Goal: Task Accomplishment & Management: Complete application form

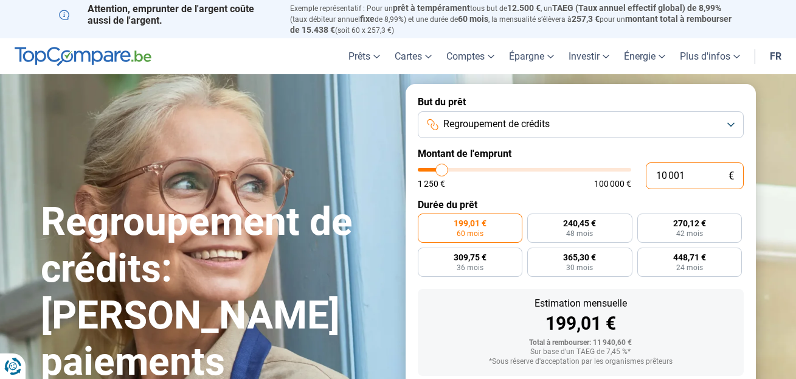
click at [667, 171] on input "10 001" at bounding box center [695, 175] width 98 height 27
type input "1 001"
type input "1250"
type input "1"
type input "1250"
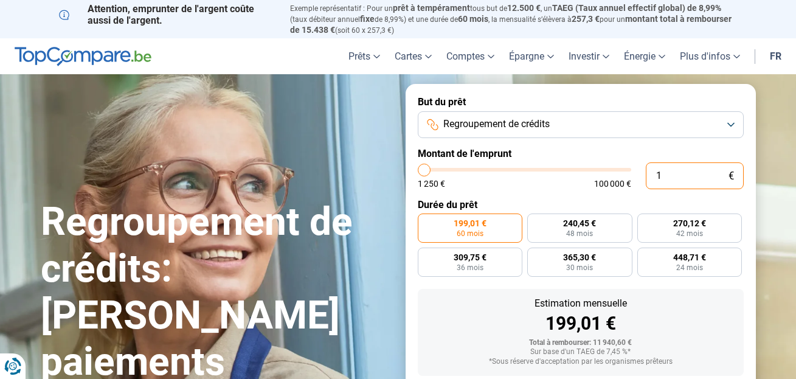
type input "0"
type input "1250"
type input "1 250"
type input "1250"
radio input "true"
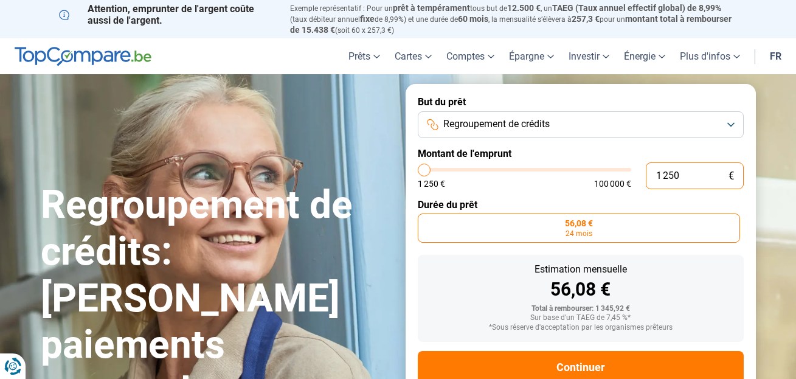
scroll to position [33, 0]
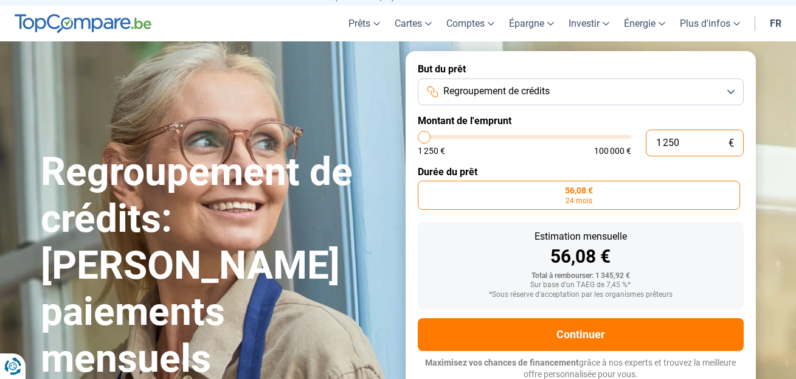
type input "12 503"
type input "12500"
type input "125 035"
type input "100000"
type input "100 000"
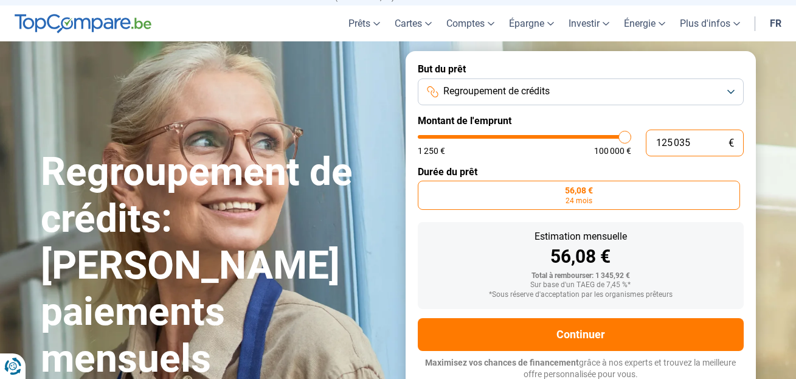
type input "100000"
radio input "false"
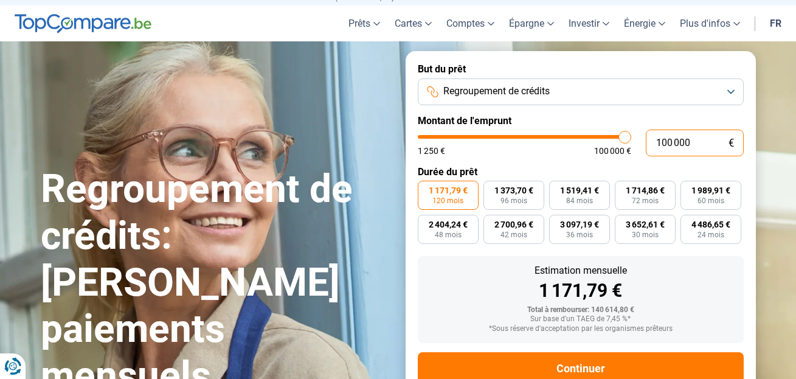
scroll to position [67, 0]
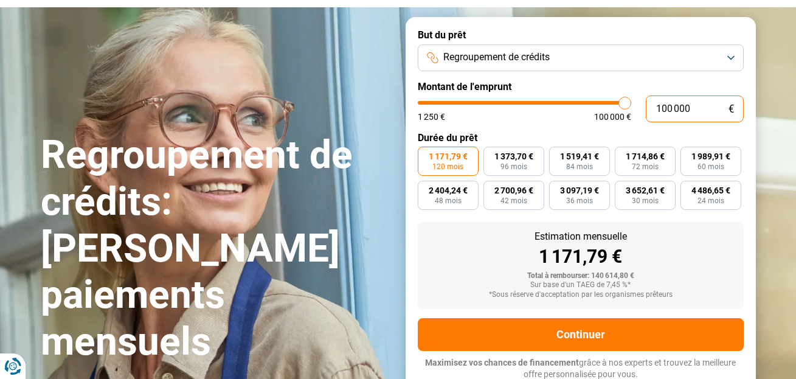
click at [671, 107] on input "100 000" at bounding box center [695, 108] width 98 height 27
type input "10 000"
type input "10000"
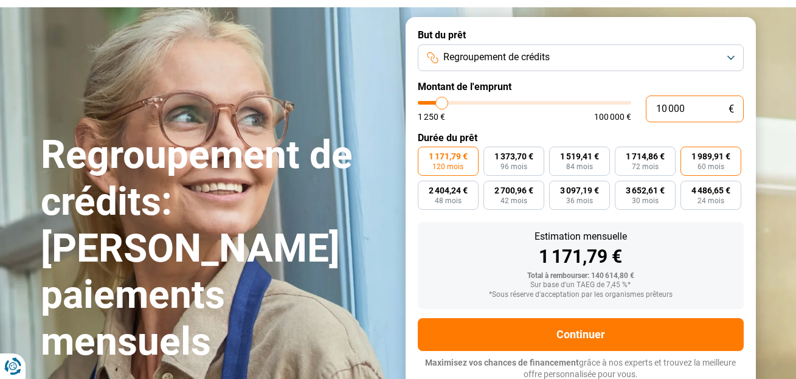
type input "1 000"
type input "1250"
type input "0"
type input "1250"
type input "1 250"
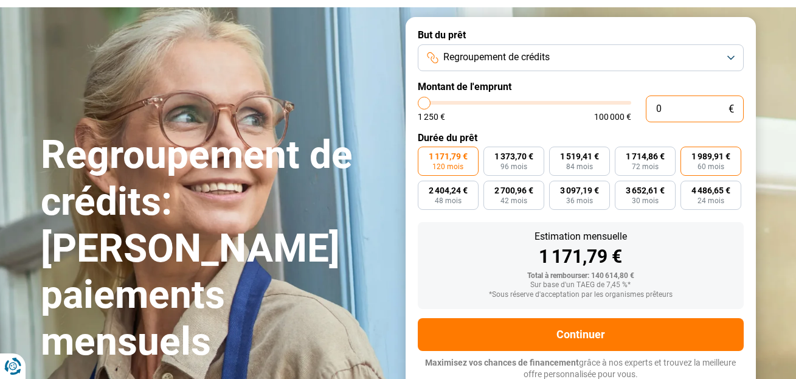
type input "1250"
radio input "true"
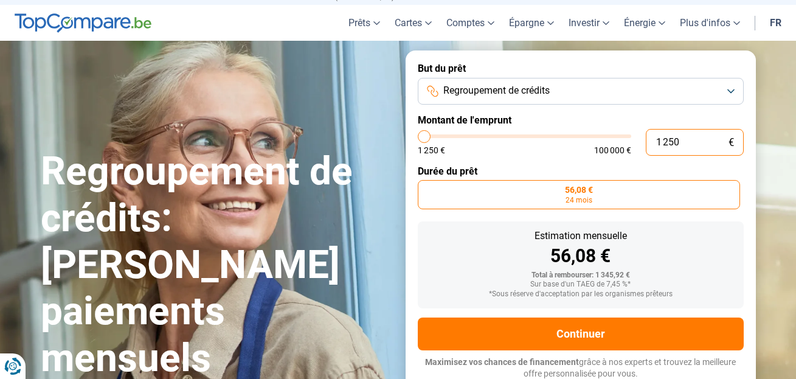
scroll to position [33, 0]
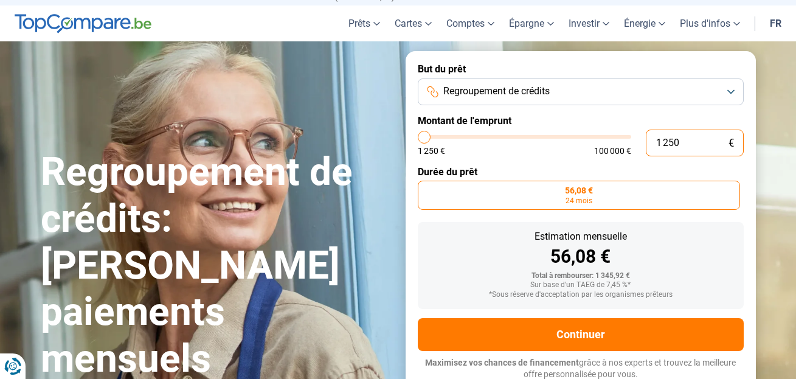
type input "12 503"
type input "12500"
type input "125 035"
type input "100000"
type input "100 000"
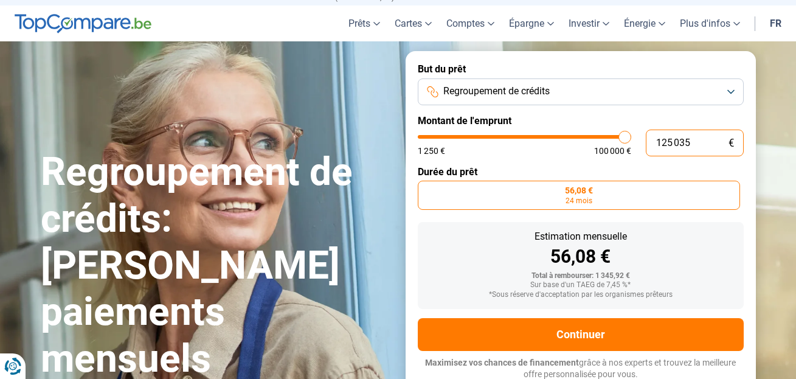
type input "100000"
radio input "false"
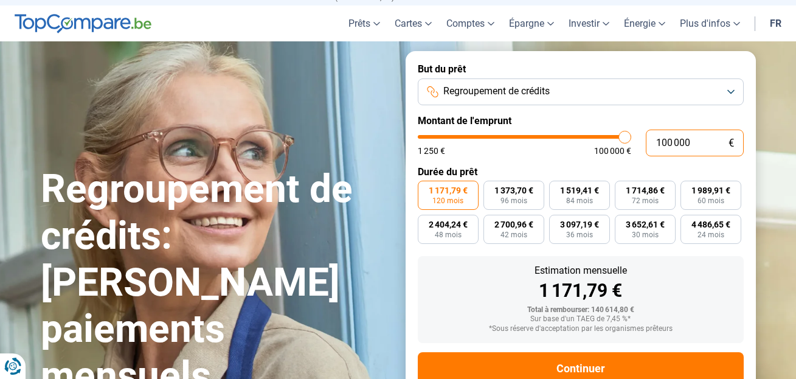
scroll to position [67, 0]
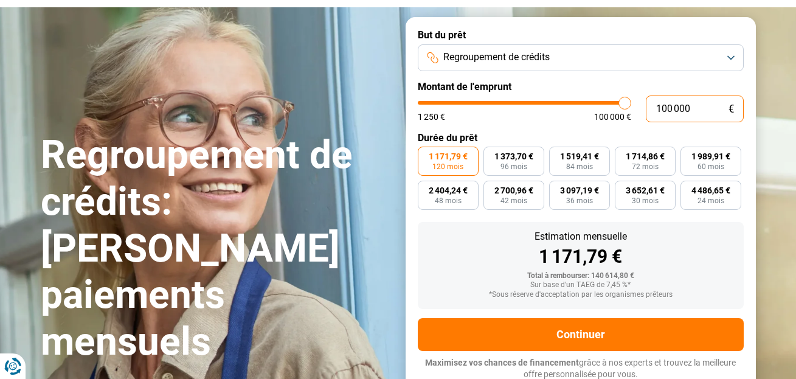
type input "10 000"
type input "10000"
type input "1 000"
type input "1250"
type input "100"
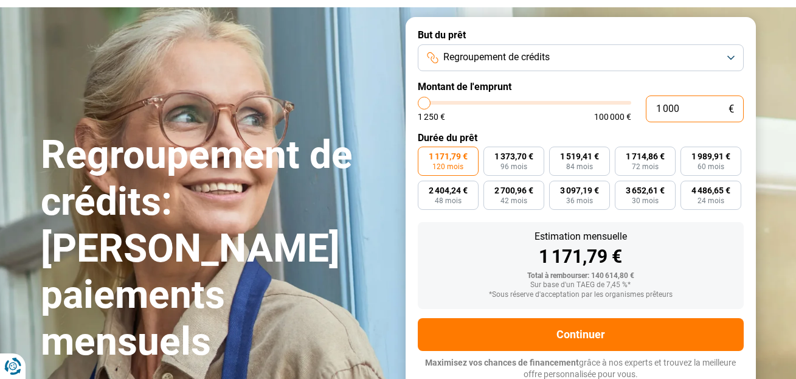
type input "1250"
type input "10"
type input "1250"
type input "1"
type input "1250"
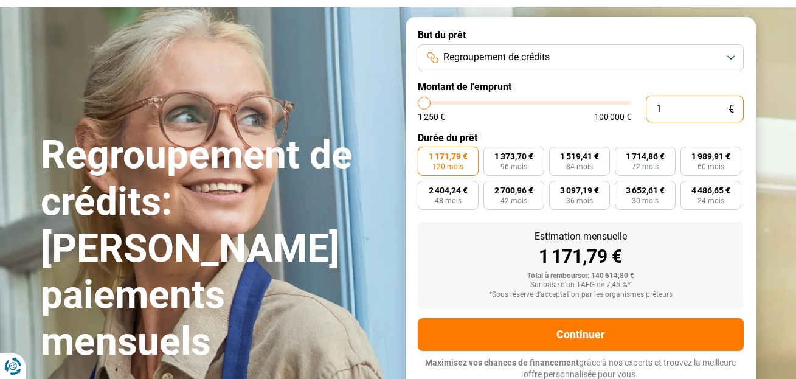
type input "0"
type input "1250"
type input "1 250"
type input "1250"
radio input "true"
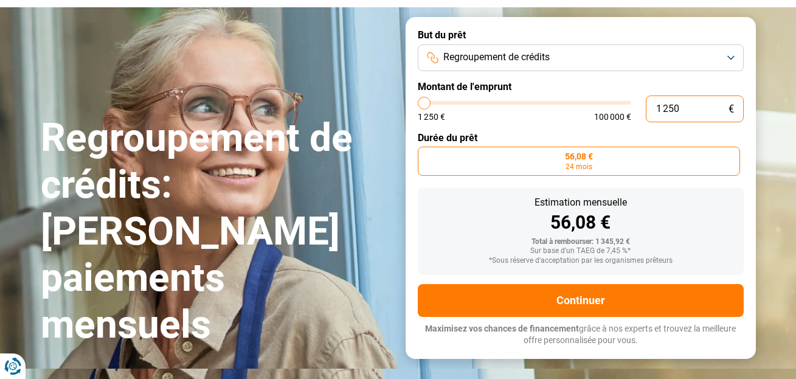
scroll to position [33, 0]
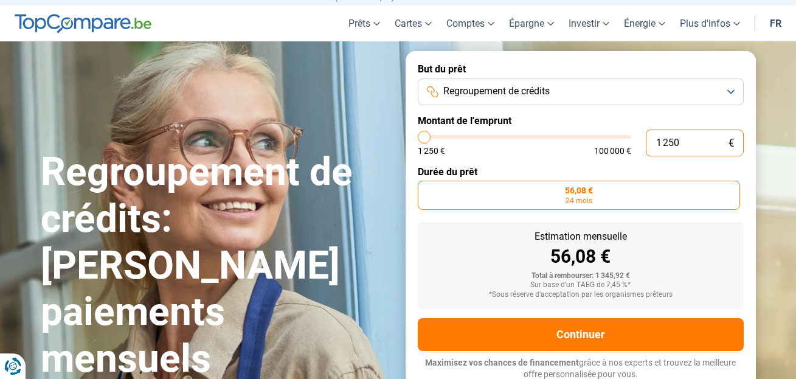
type input "125"
type input "1250"
type input "12"
type input "1250"
type input "1"
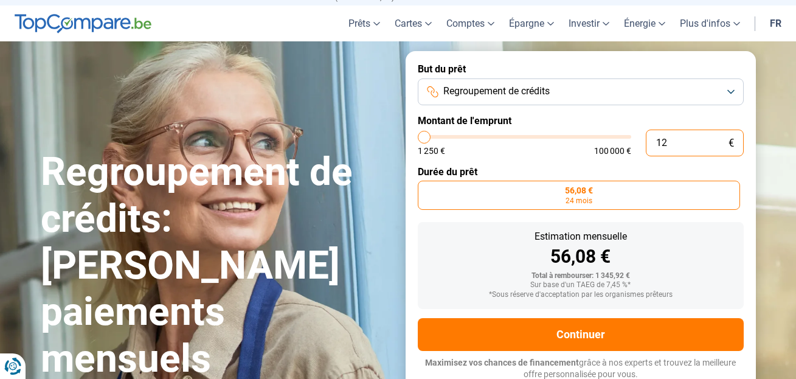
type input "1250"
type input "0"
type input "1250"
type input "1 250"
type input "1250"
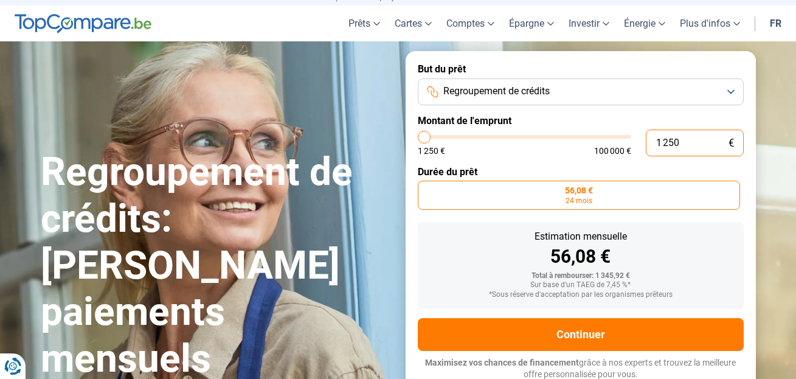
type input "12 503"
type input "12500"
radio input "false"
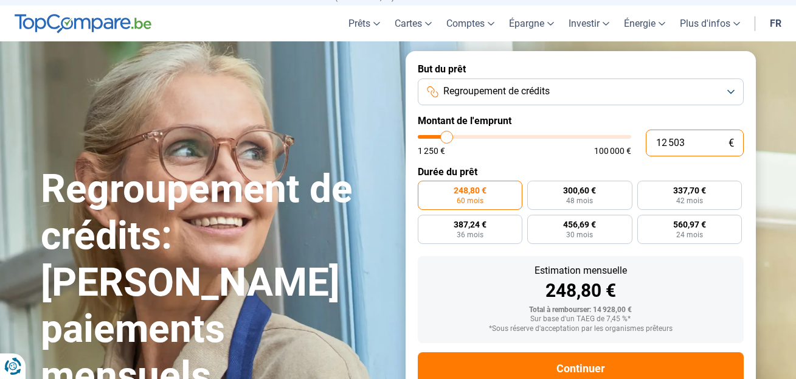
scroll to position [67, 0]
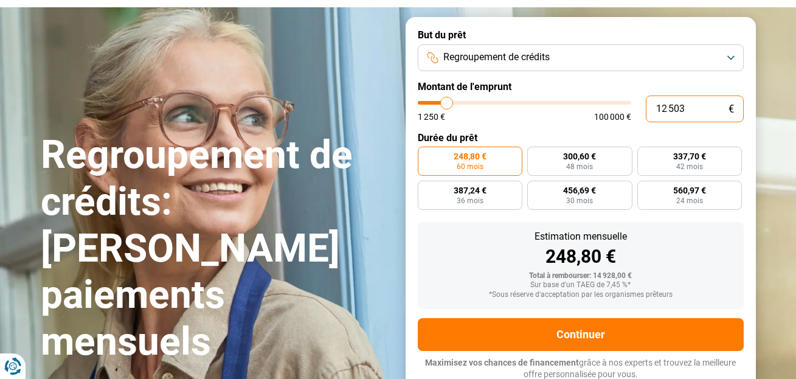
type input "12 503"
click at [690, 111] on input "10 001" at bounding box center [695, 108] width 98 height 27
type input "1 000"
type input "1250"
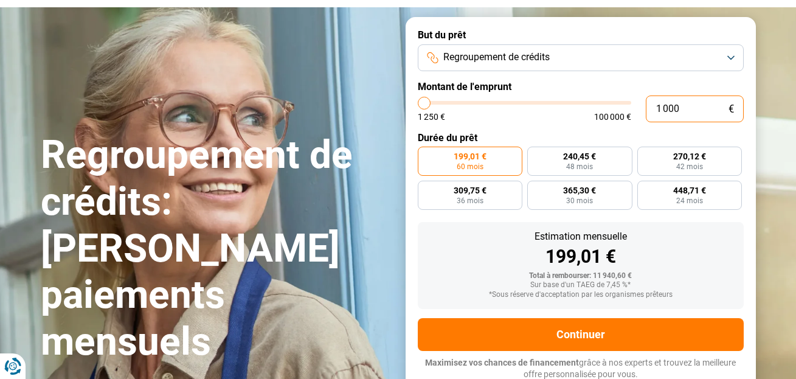
type input "100"
type input "1250"
type input "10"
type input "1250"
type input "1"
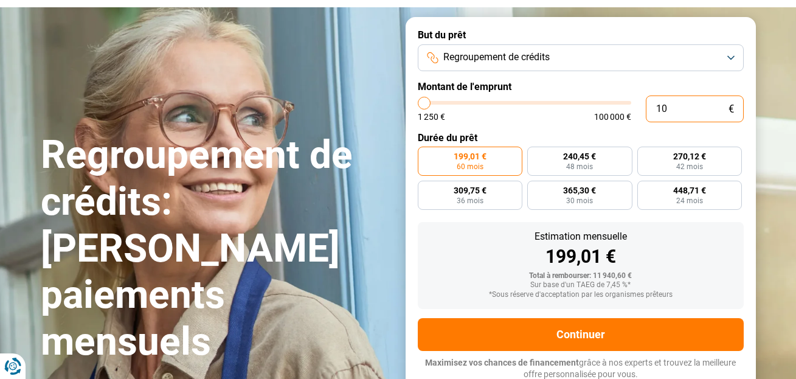
type input "1250"
type input "0"
type input "1250"
type input "1 250"
type input "1250"
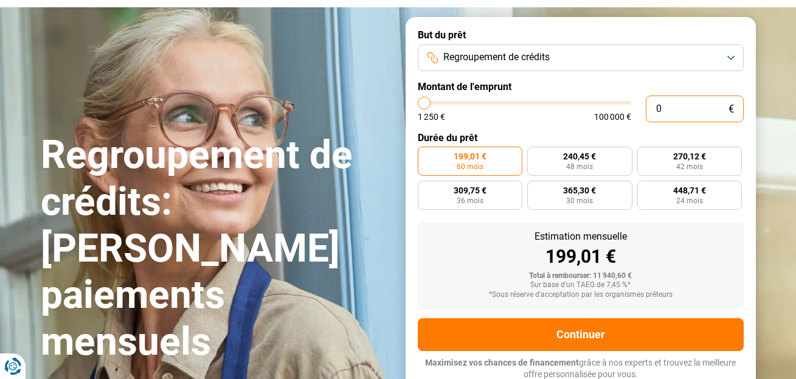
radio input "true"
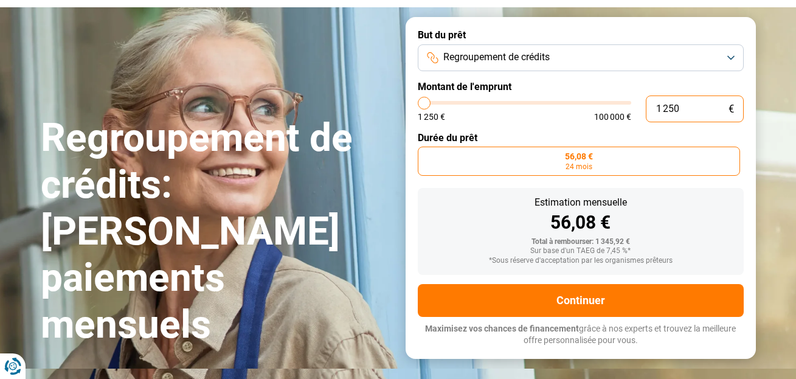
scroll to position [33, 0]
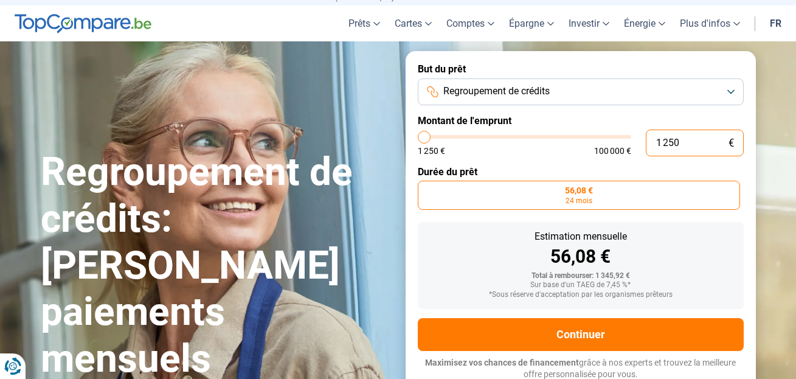
type input "12 503"
type input "12500"
radio input "false"
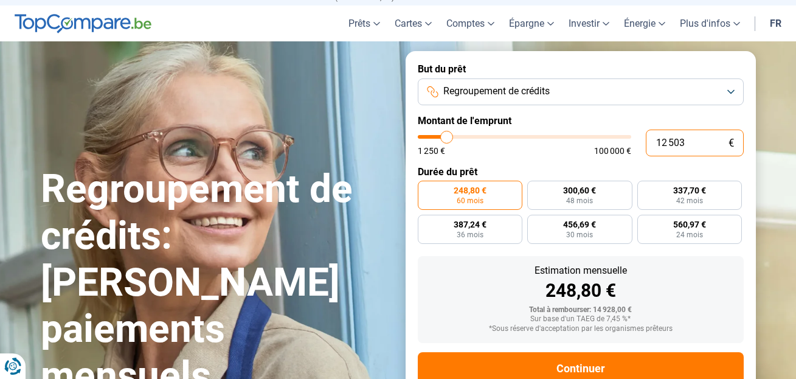
scroll to position [67, 0]
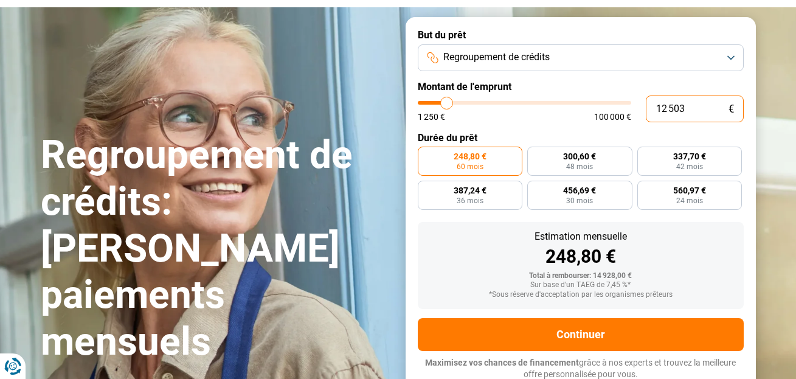
type input "125 035"
type input "100000"
type input "100 000"
type input "100000"
radio input "false"
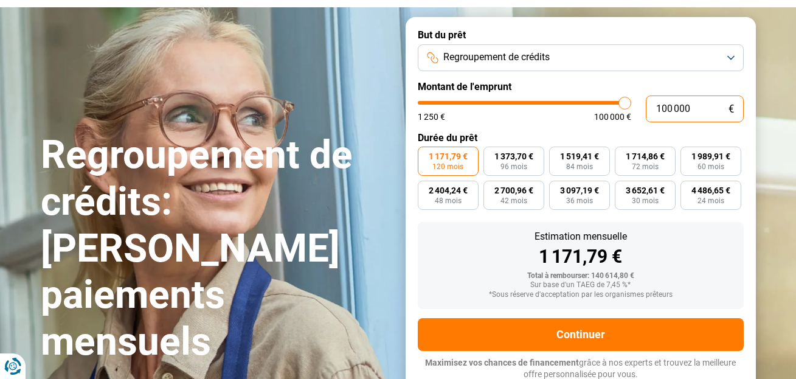
click at [698, 108] on input "100 000" at bounding box center [695, 108] width 98 height 27
type input "10 000"
type input "10000"
type input "1 000"
type input "1250"
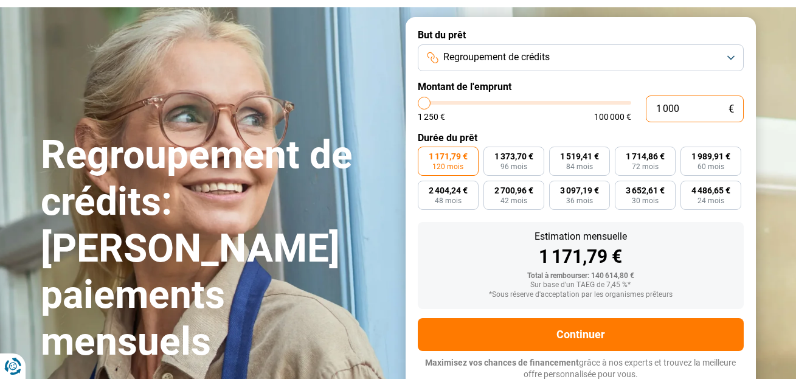
type input "100"
type input "1250"
type input "10"
type input "1250"
type input "1"
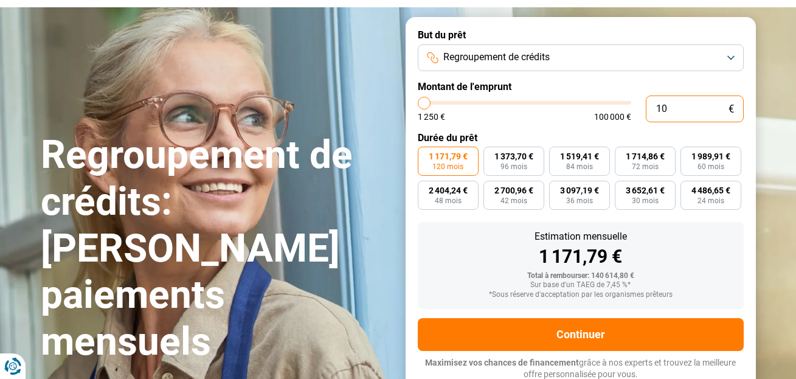
type input "1250"
type input "0"
type input "1250"
type input "1 250"
type input "1250"
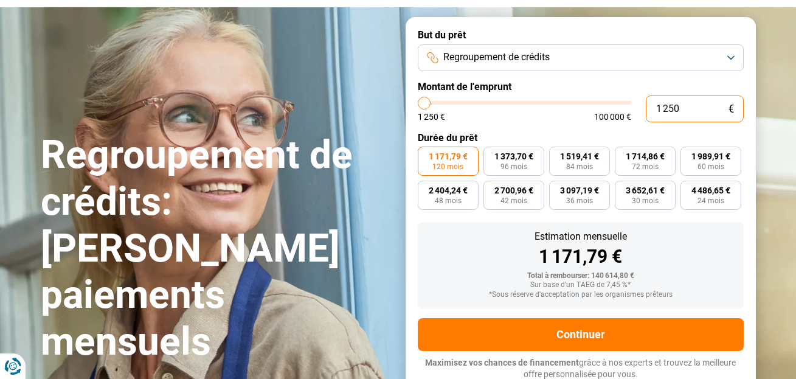
radio input "true"
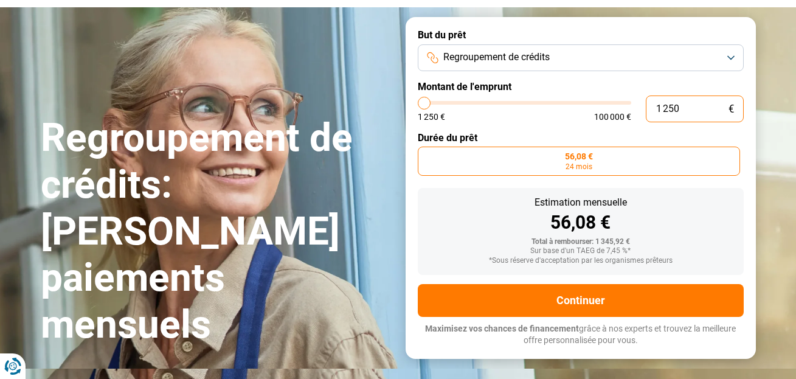
scroll to position [33, 0]
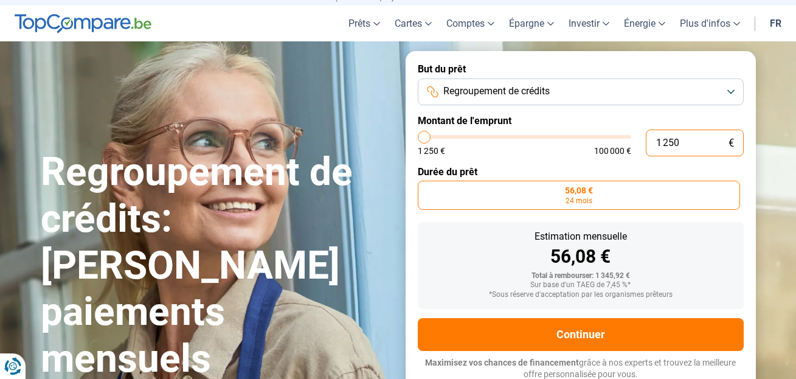
type input "1 250"
click at [440, 148] on span "1 250 €" at bounding box center [431, 151] width 27 height 9
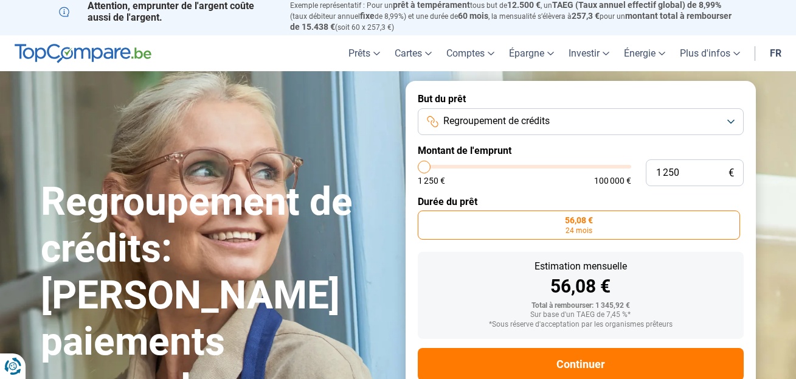
scroll to position [0, 0]
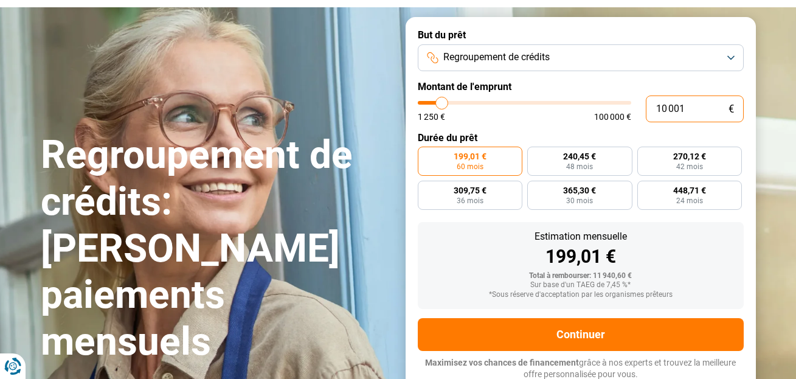
click at [667, 106] on input "10 001" at bounding box center [695, 108] width 98 height 27
type input "1 001"
type input "1250"
type input "1 250"
type input "1250"
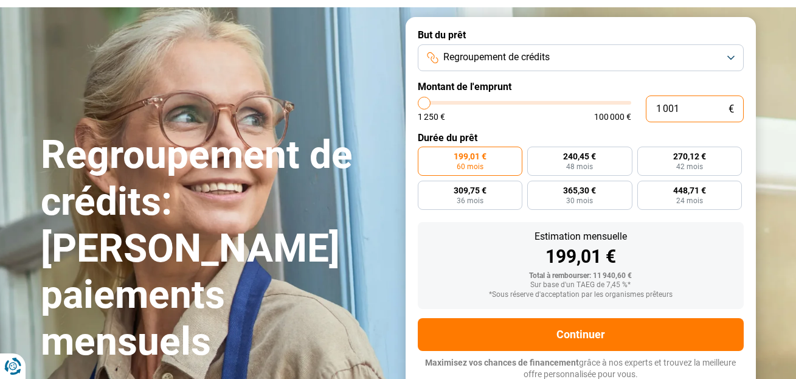
radio input "true"
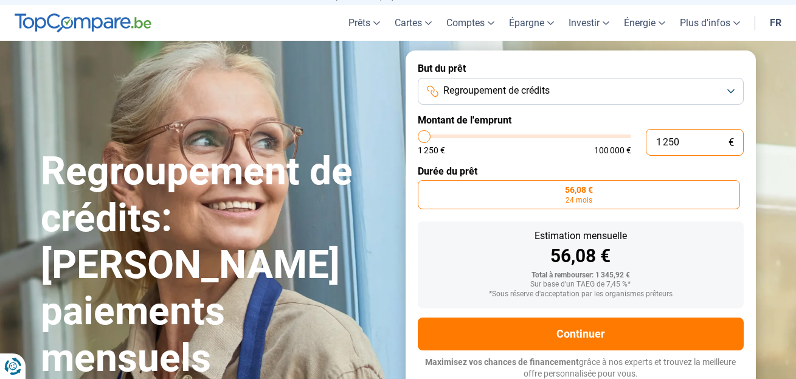
scroll to position [33, 0]
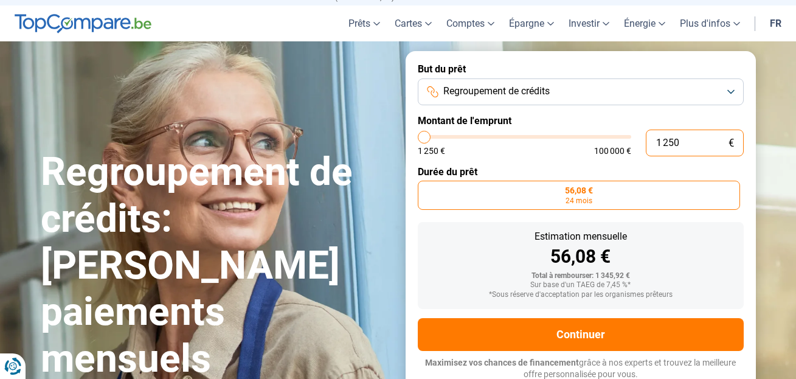
type input "125"
type input "1250"
type input "12"
type input "1250"
type input "1"
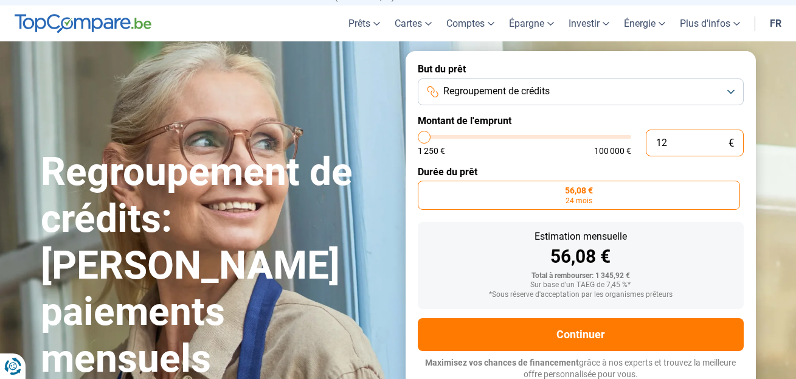
type input "1250"
type input "1 250"
type input "1250"
type input "125"
type input "1250"
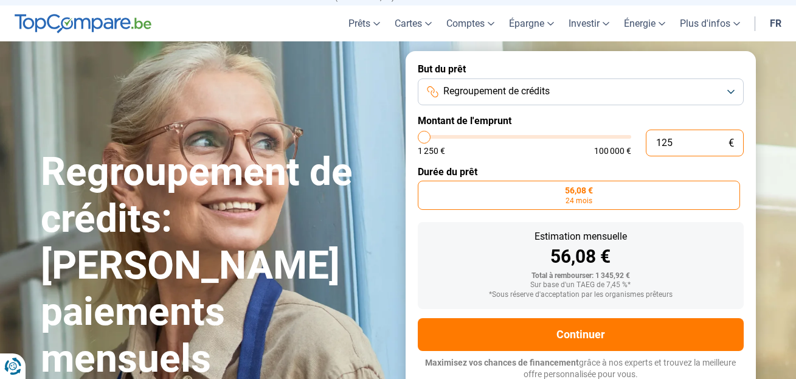
type input "1 250"
type input "1250"
type input "12 503"
type input "12500"
type input "125 035"
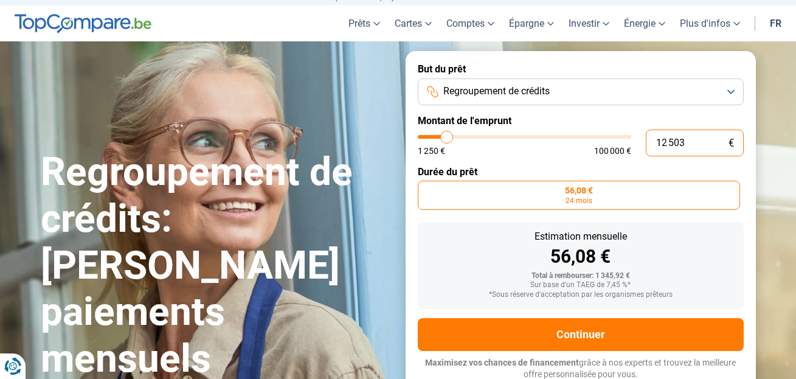
type input "100000"
type input "100 000"
type input "100000"
radio input "false"
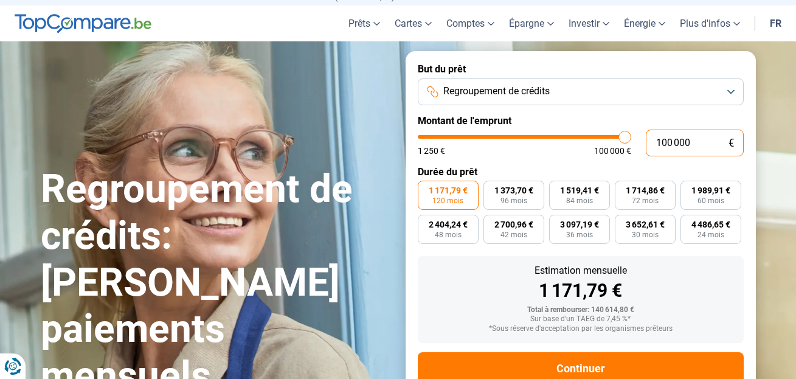
scroll to position [67, 0]
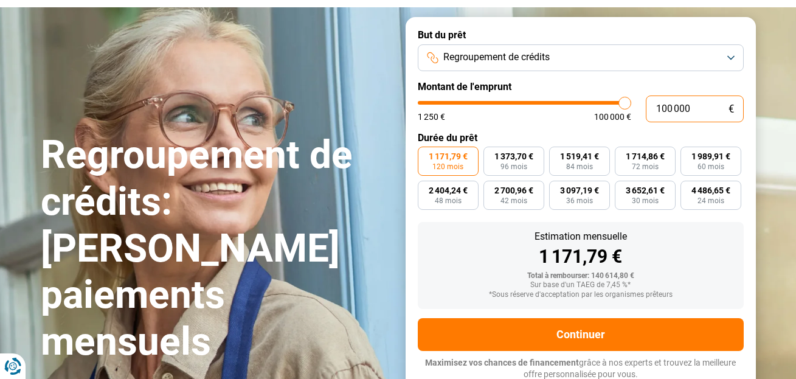
type input "100 000"
